Goal: Task Accomplishment & Management: Manage account settings

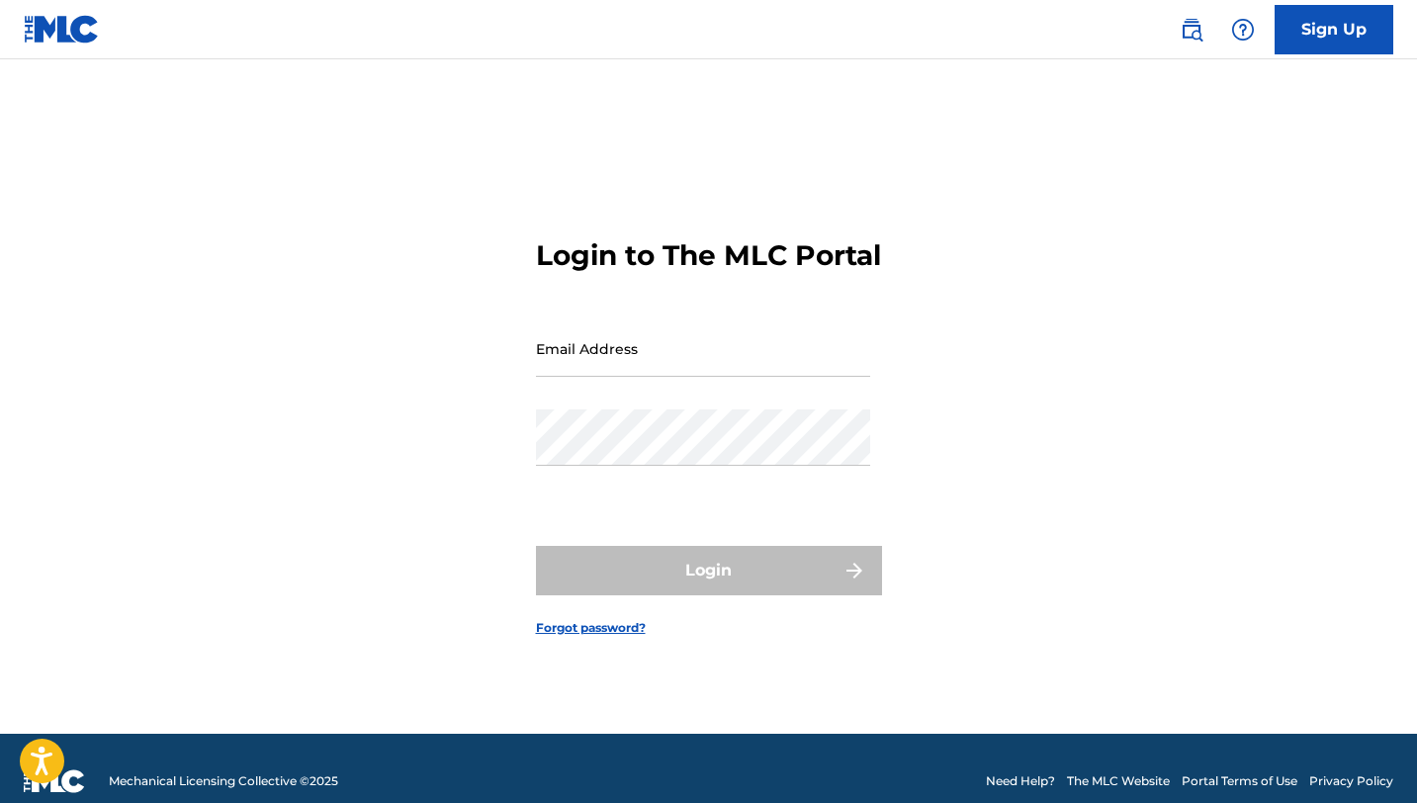
click at [690, 370] on input "Email Address" at bounding box center [703, 348] width 334 height 56
type input "[EMAIL_ADDRESS][DOMAIN_NAME]"
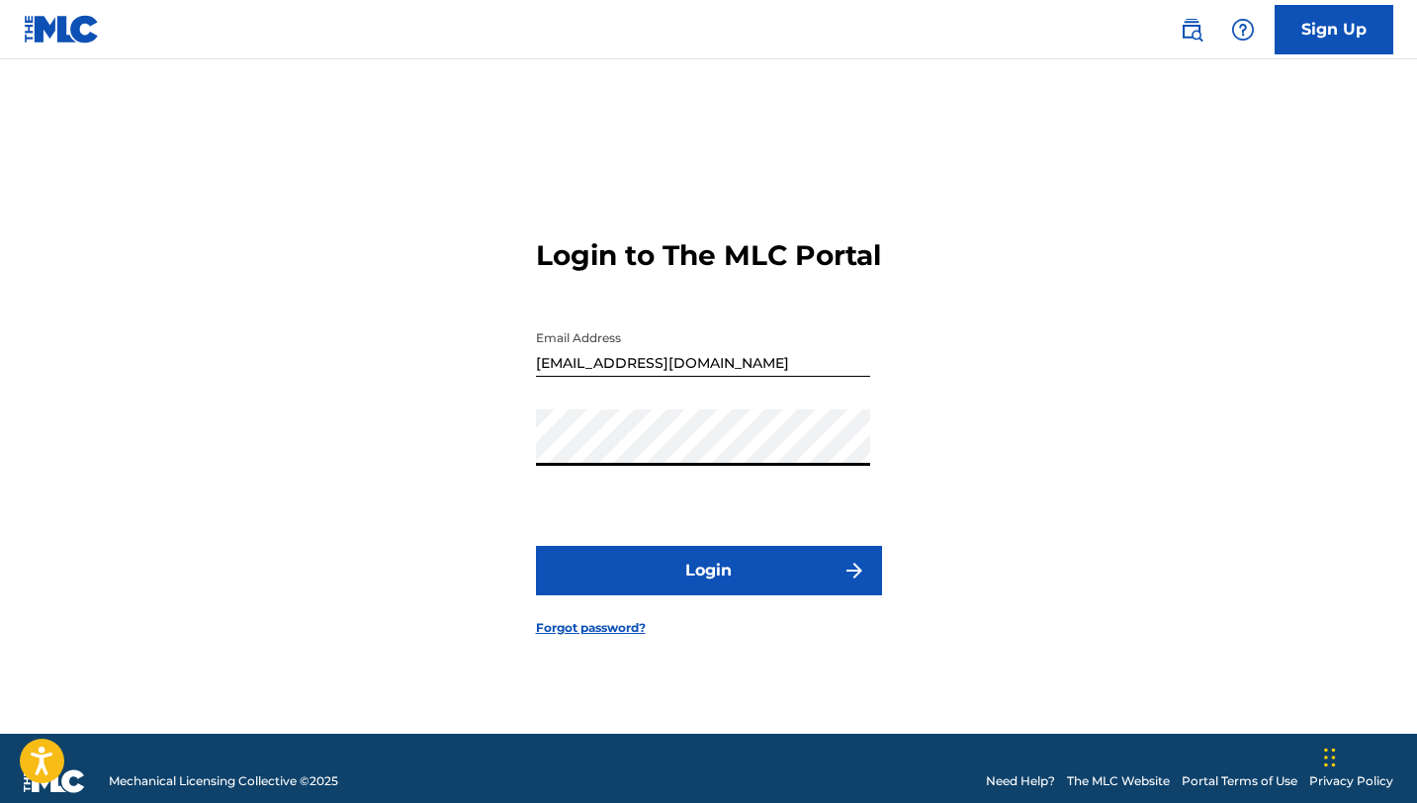
click at [683, 587] on button "Login" at bounding box center [709, 570] width 346 height 49
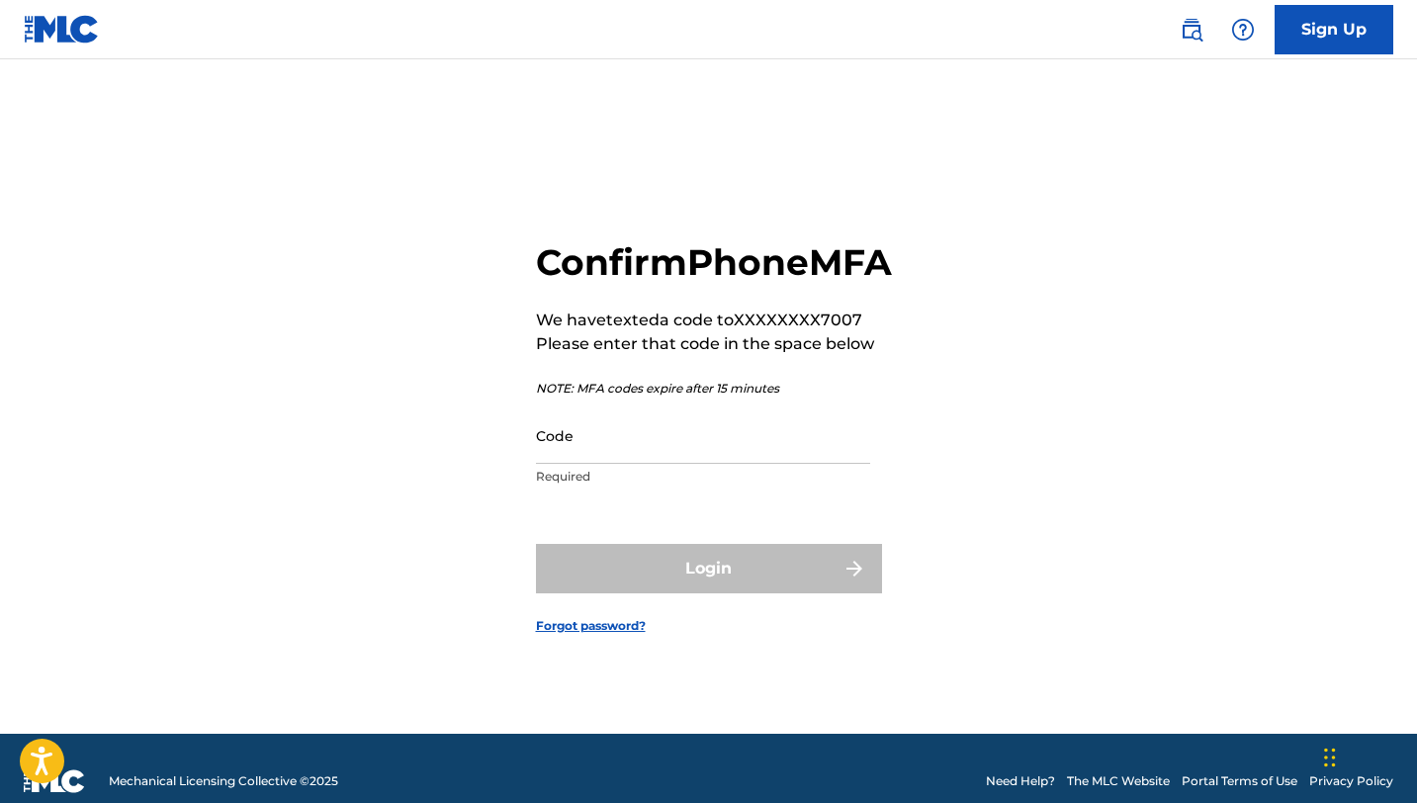
click at [652, 431] on input "Code" at bounding box center [703, 435] width 334 height 56
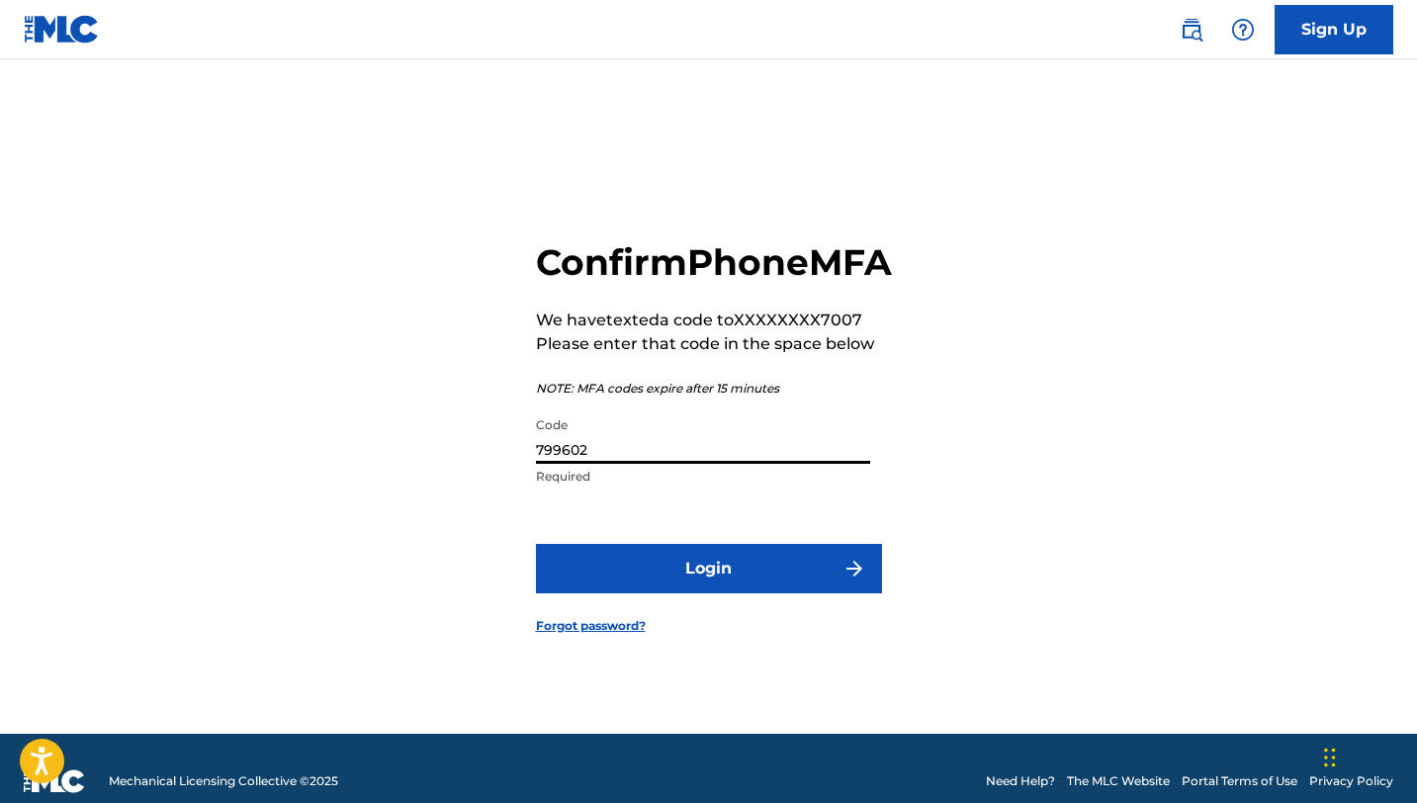
type input "799602"
click at [536, 544] on button "Login" at bounding box center [709, 568] width 346 height 49
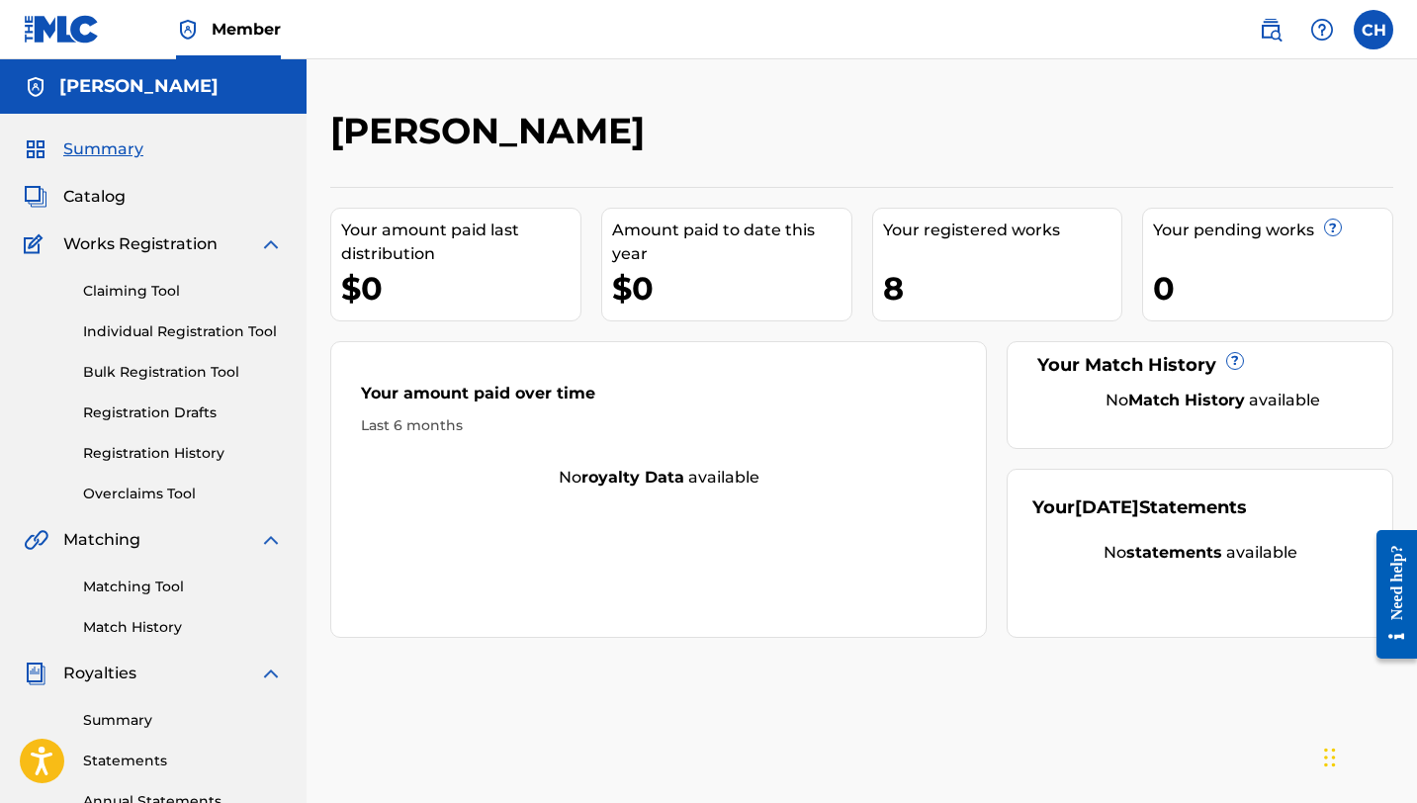
click at [915, 236] on div "Your registered works" at bounding box center [1002, 231] width 239 height 24
click at [926, 272] on div "8" at bounding box center [1002, 288] width 239 height 45
